Goal: Task Accomplishment & Management: Complete application form

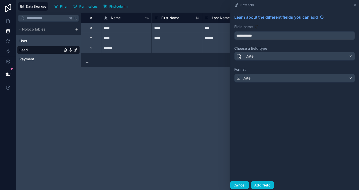
drag, startPoint x: 240, startPoint y: 184, endPoint x: 260, endPoint y: 151, distance: 38.7
click at [260, 151] on div "**********" at bounding box center [294, 95] width 129 height 190
click at [257, 78] on div "Date" at bounding box center [295, 78] width 120 height 8
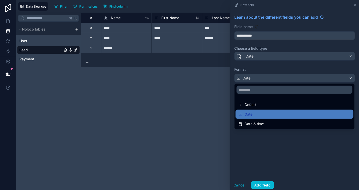
click at [257, 78] on div at bounding box center [294, 95] width 129 height 190
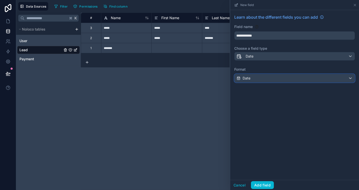
click at [257, 78] on div "Date" at bounding box center [295, 78] width 120 height 8
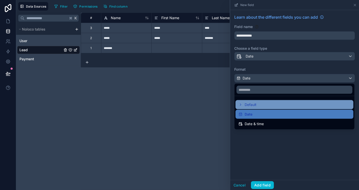
click at [244, 103] on div "Default" at bounding box center [248, 105] width 18 height 6
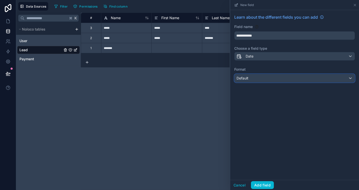
click at [247, 78] on span "Default" at bounding box center [243, 78] width 12 height 4
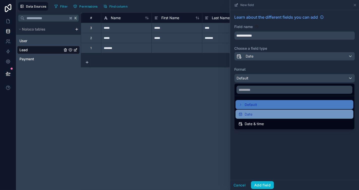
click at [248, 112] on span "Date" at bounding box center [249, 114] width 8 height 6
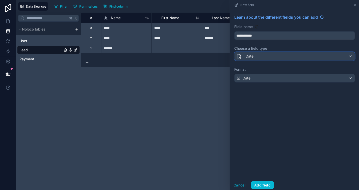
click at [254, 58] on div "Date" at bounding box center [295, 56] width 120 height 8
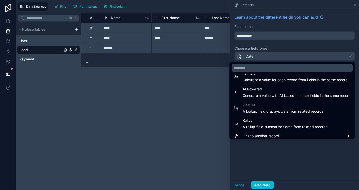
scroll to position [146, 0]
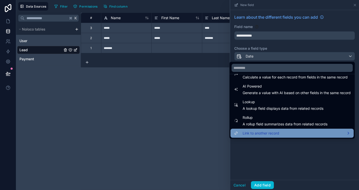
click at [281, 135] on div "Link to another record" at bounding box center [292, 133] width 117 height 6
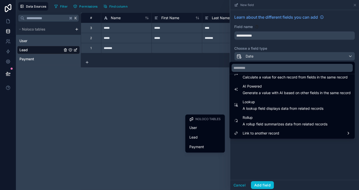
click at [271, 147] on div at bounding box center [294, 95] width 129 height 190
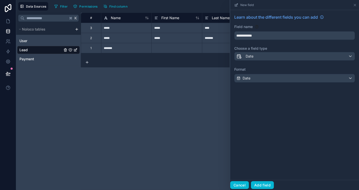
click at [243, 183] on button "Cancel" at bounding box center [239, 185] width 19 height 8
